Goal: Browse casually

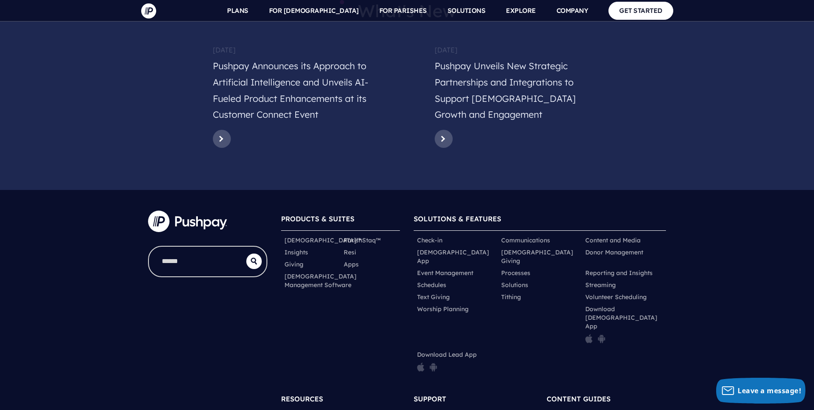
scroll to position [4161, 0]
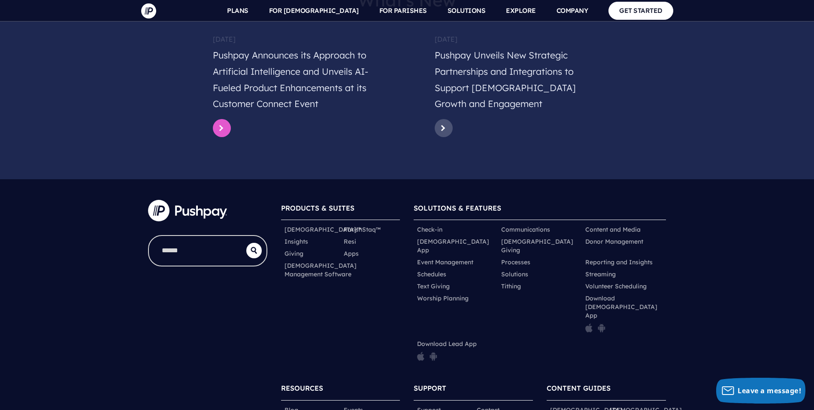
click at [221, 119] on link at bounding box center [222, 128] width 18 height 18
